Goal: Task Accomplishment & Management: Complete application form

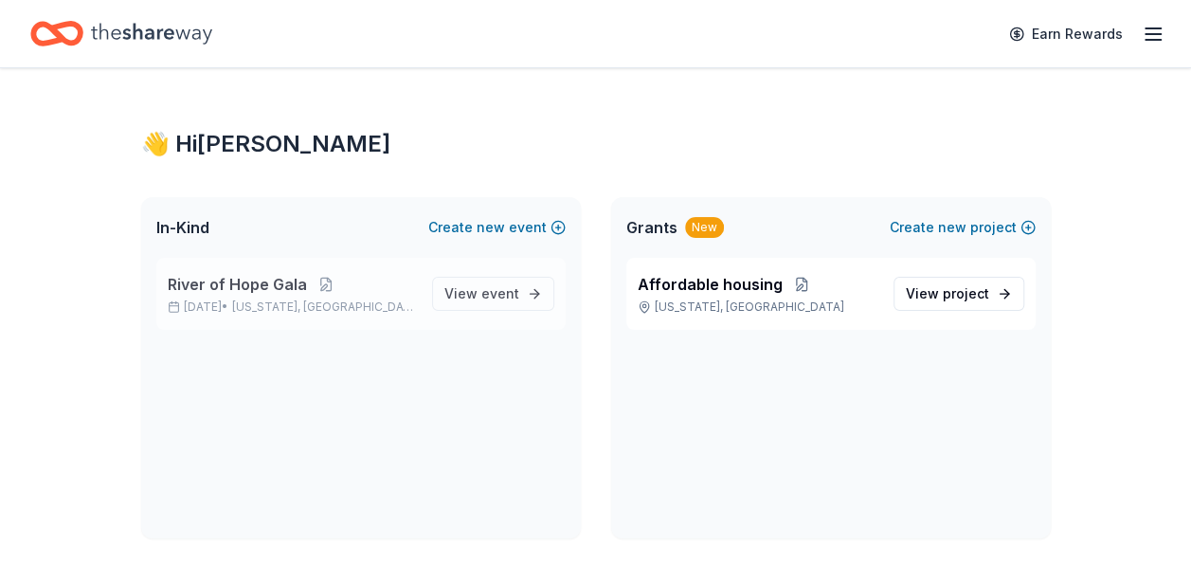
click at [272, 283] on span "River of Hope Gala" at bounding box center [237, 284] width 139 height 23
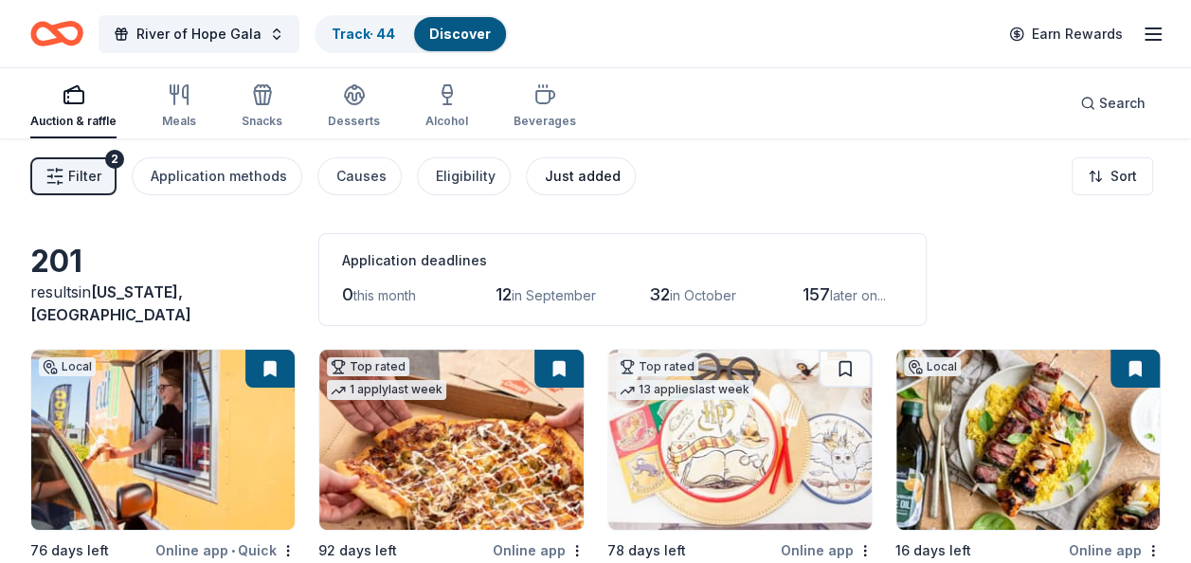
click at [557, 174] on div "Just added" at bounding box center [583, 176] width 76 height 23
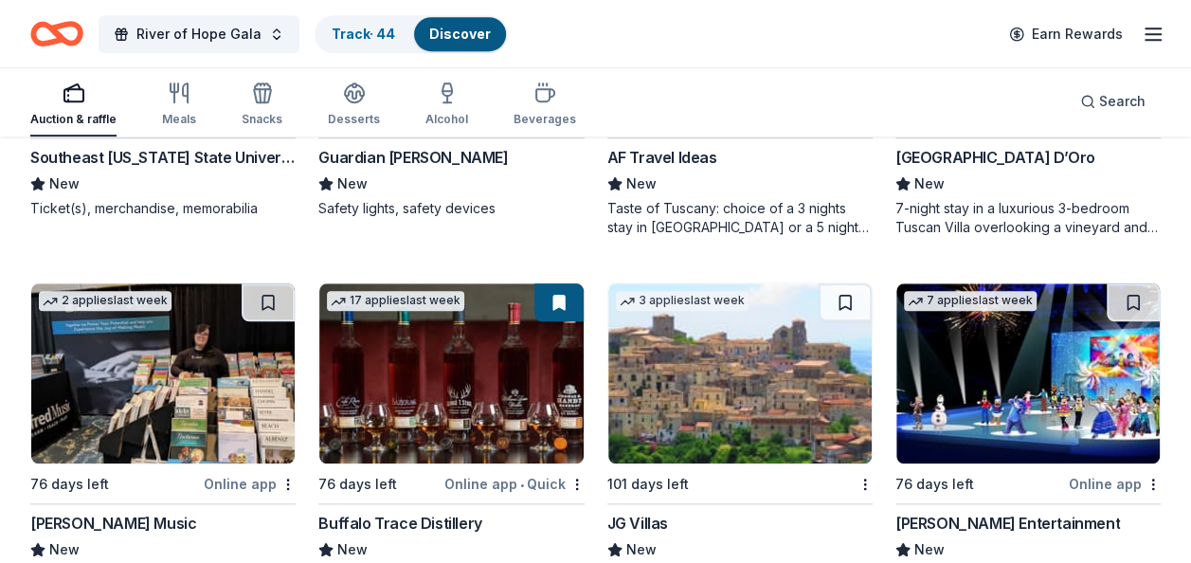
scroll to position [896, 0]
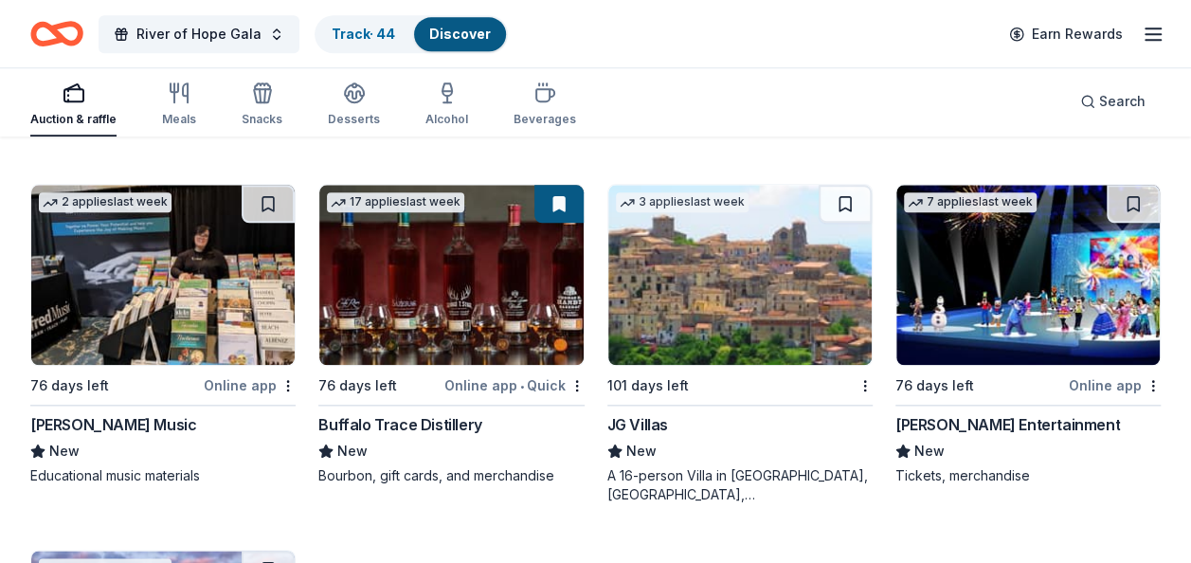
click at [471, 293] on img at bounding box center [450, 275] width 263 height 180
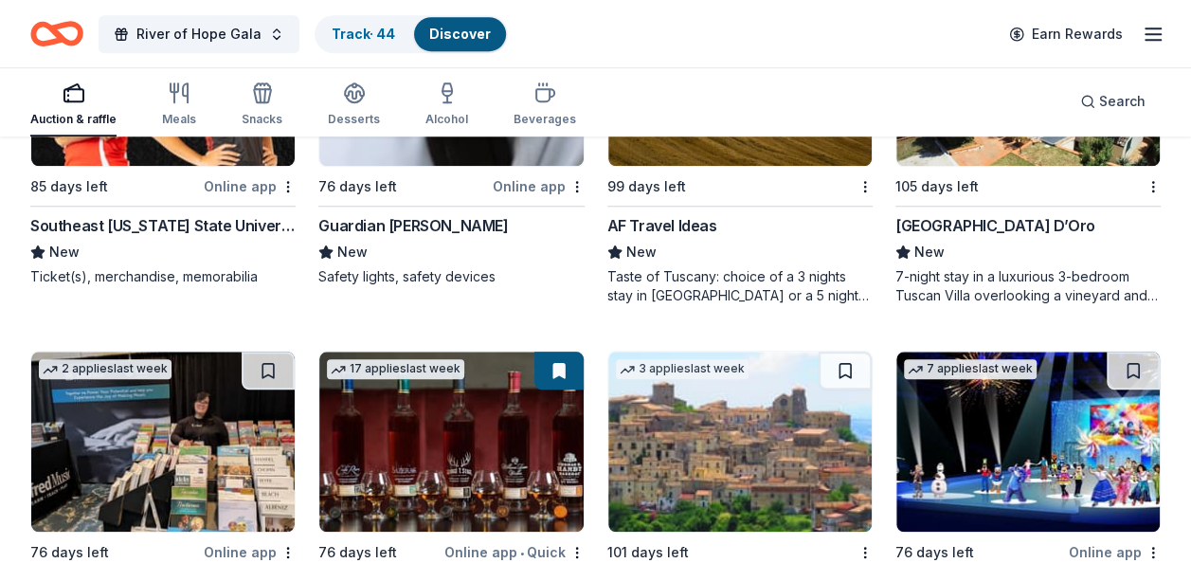
scroll to position [658, 0]
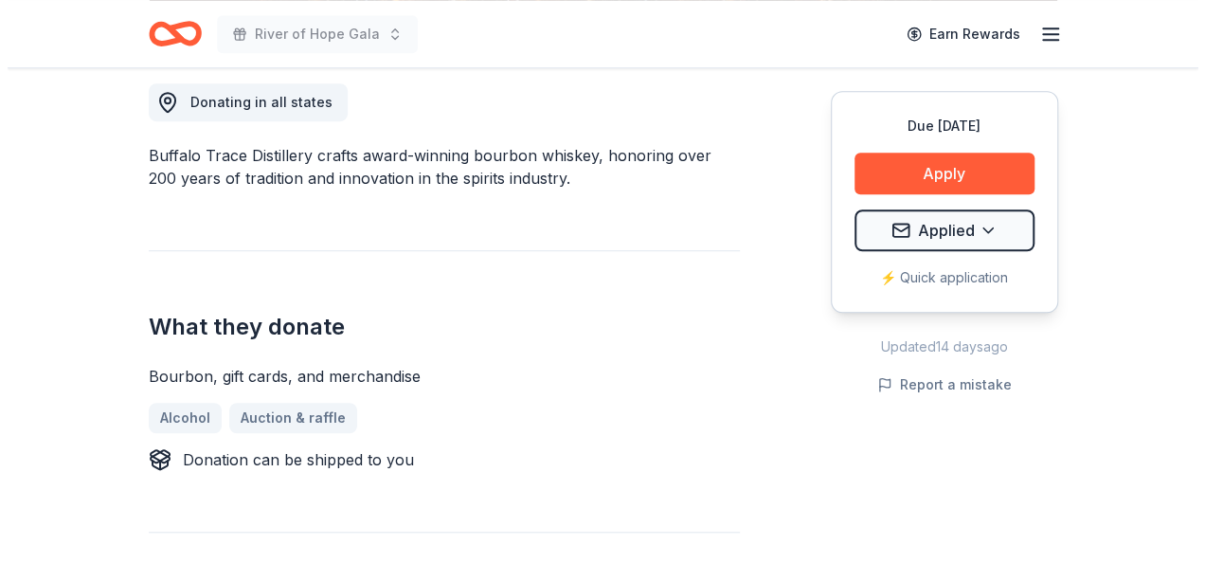
scroll to position [542, 0]
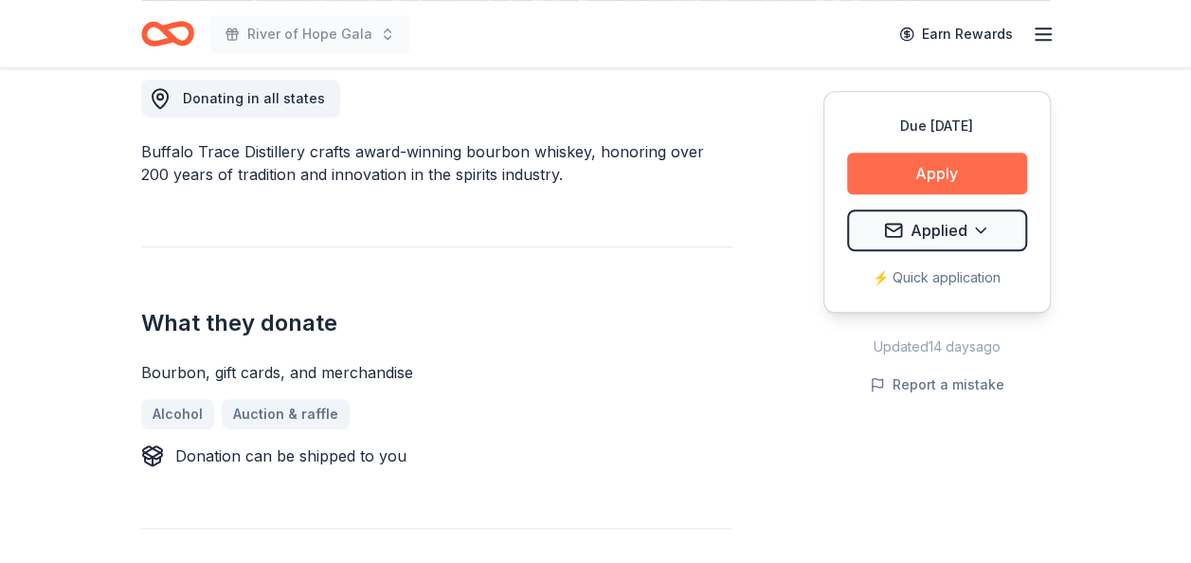
click at [903, 175] on button "Apply" at bounding box center [937, 174] width 180 height 42
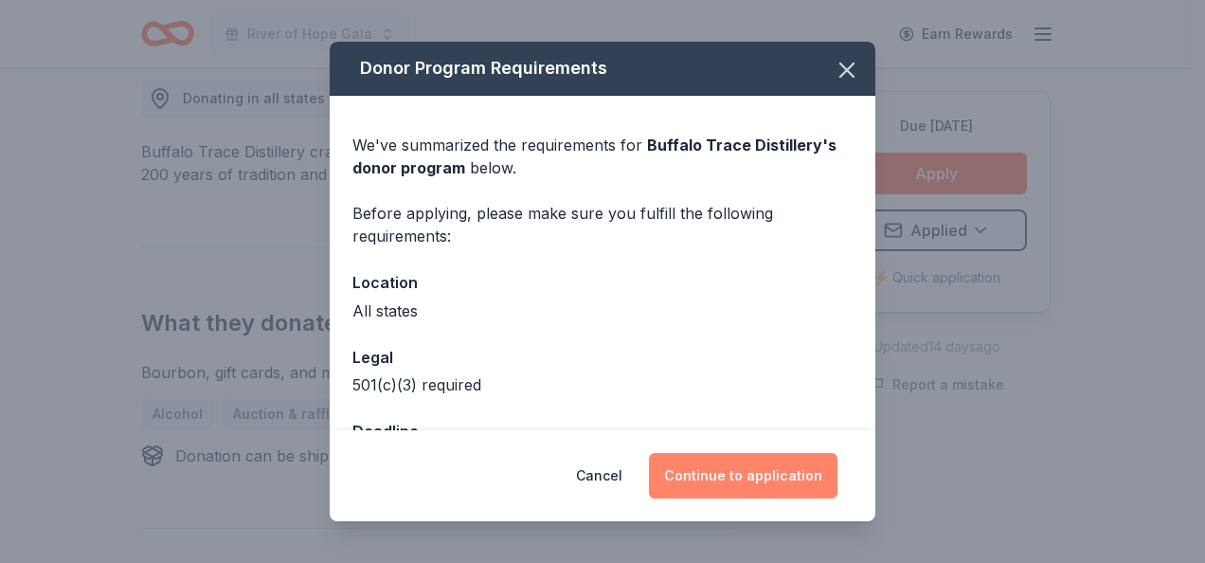
click at [748, 472] on button "Continue to application" at bounding box center [743, 475] width 189 height 45
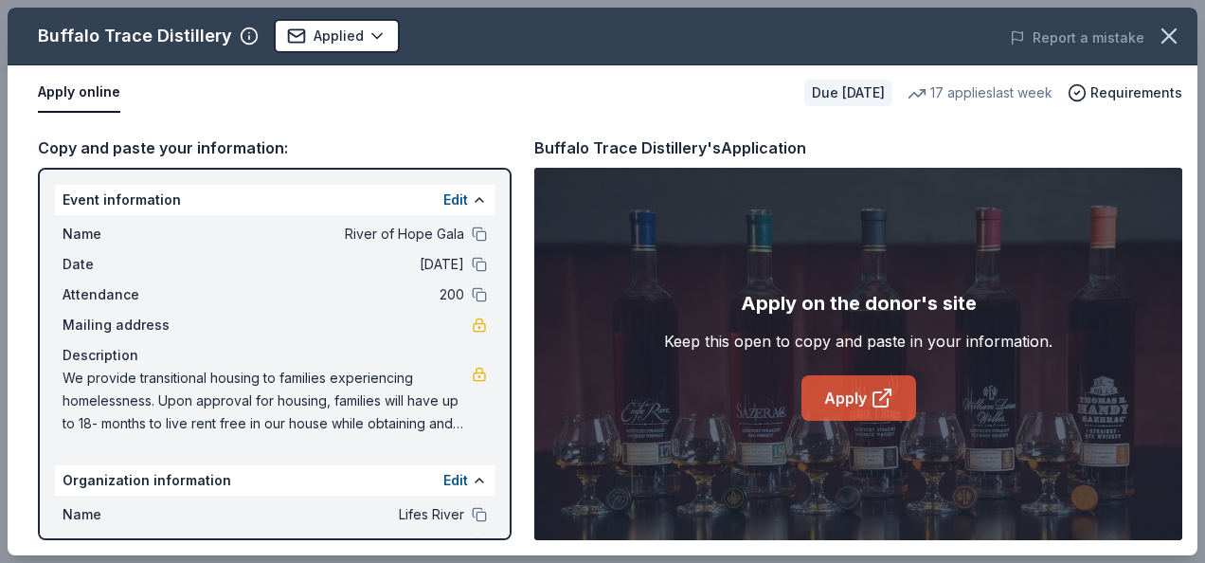
click at [837, 404] on link "Apply" at bounding box center [859, 397] width 115 height 45
